Goal: Navigation & Orientation: Find specific page/section

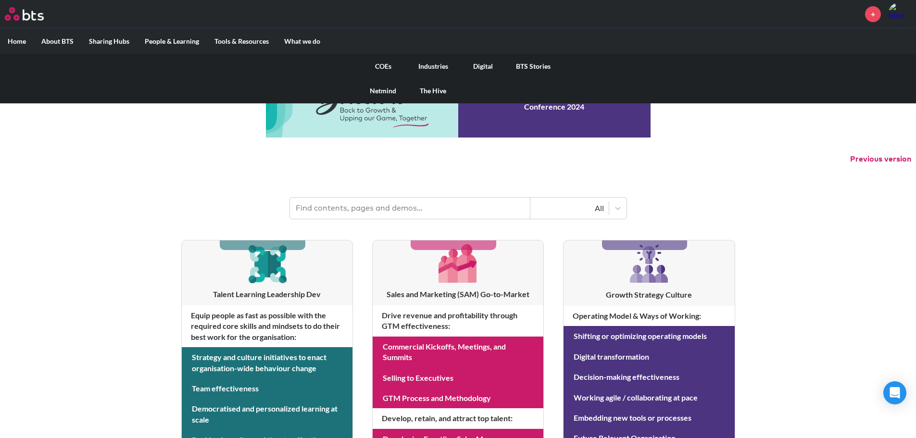
click at [383, 65] on link "COEs" at bounding box center [383, 66] width 50 height 25
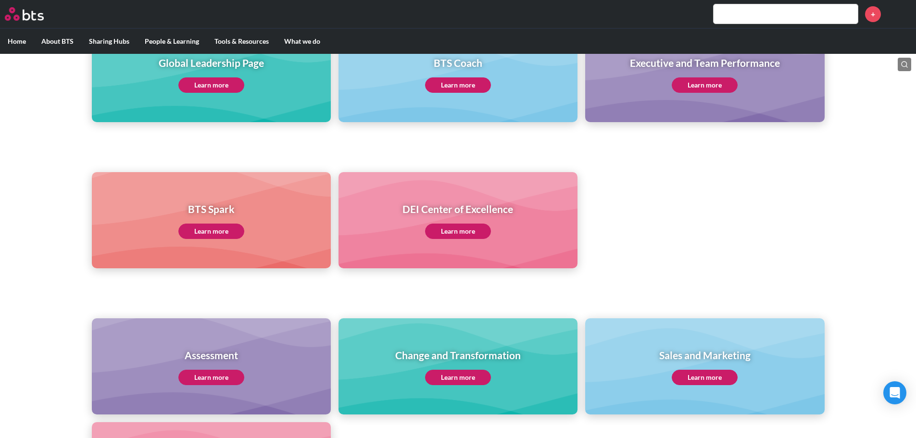
scroll to position [158, 0]
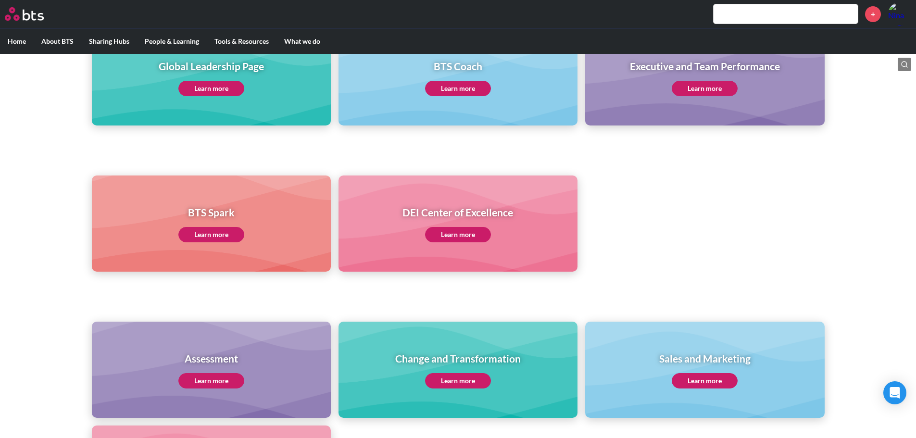
click at [207, 92] on link "Learn more" at bounding box center [211, 88] width 66 height 15
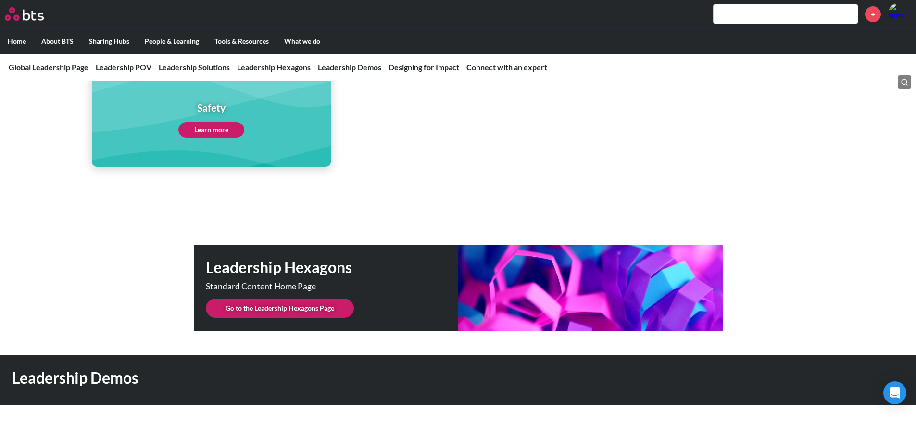
scroll to position [2295, 0]
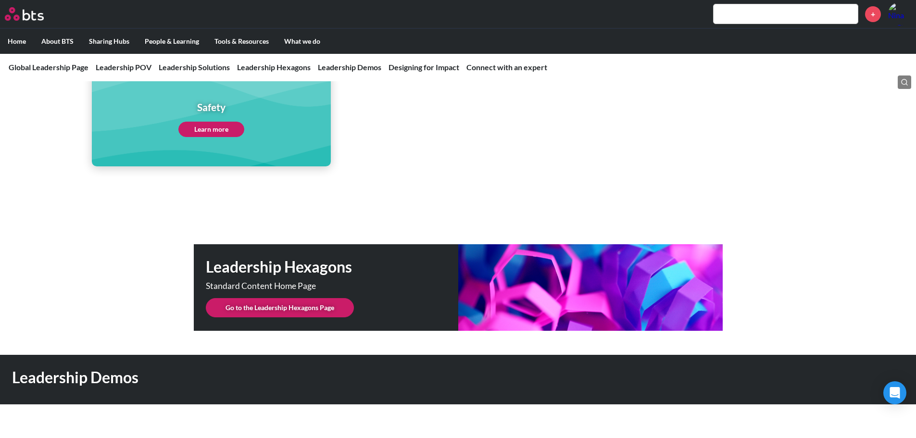
click at [273, 298] on link "Go to the Leadership Hexagons Page" at bounding box center [280, 307] width 148 height 19
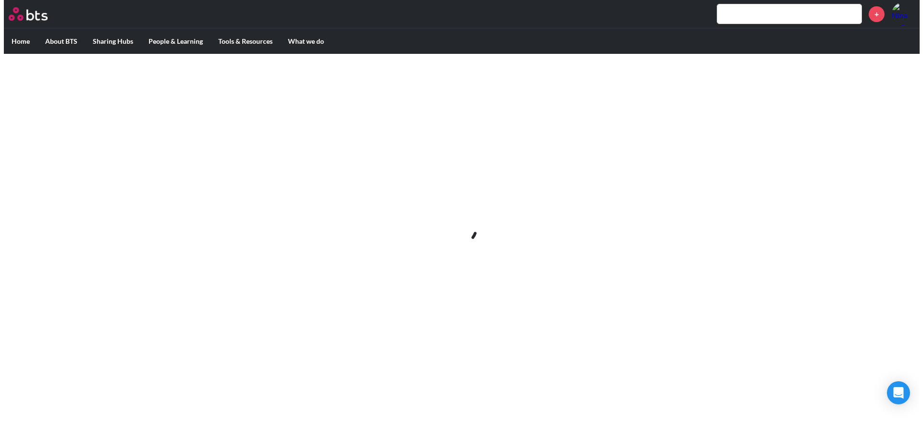
scroll to position [0, 0]
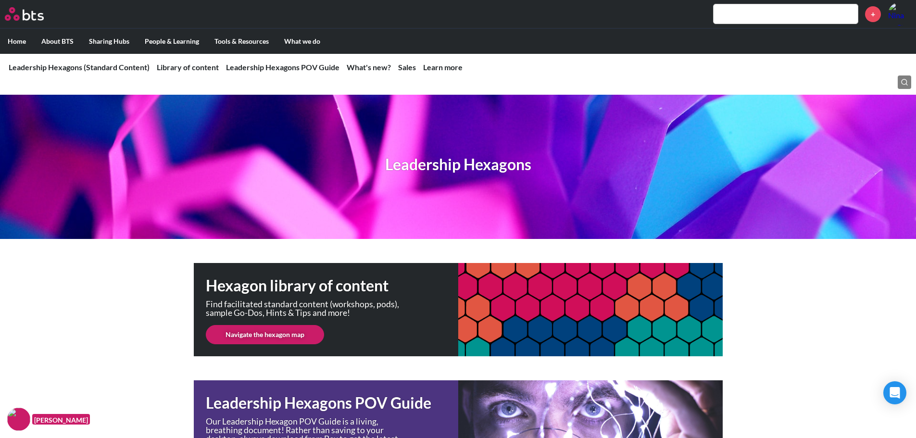
click at [300, 330] on link "Navigate the hexagon map" at bounding box center [265, 334] width 118 height 19
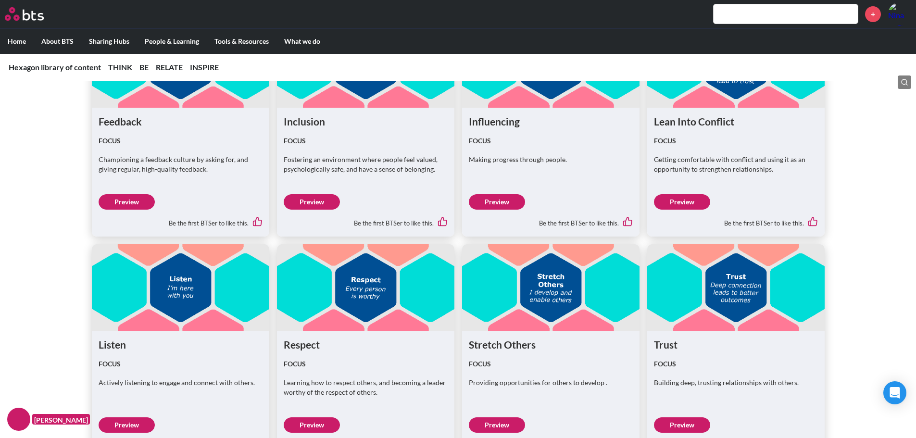
scroll to position [2453, 0]
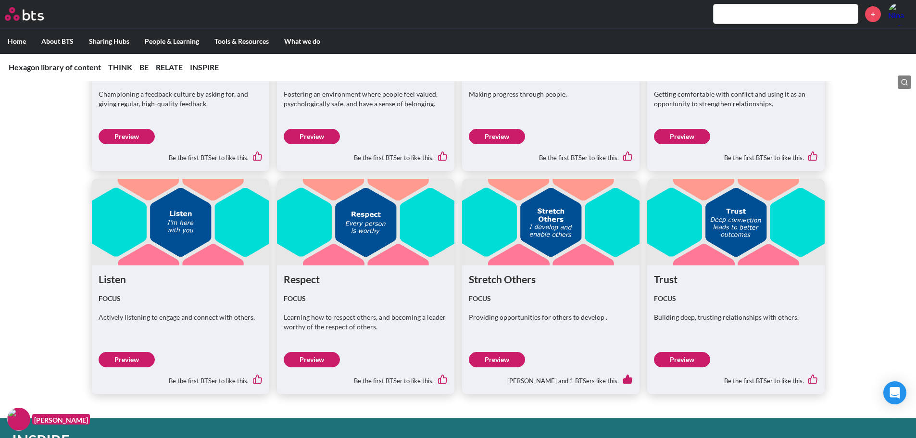
click at [501, 353] on link "Preview" at bounding box center [497, 359] width 56 height 15
